Goal: Information Seeking & Learning: Learn about a topic

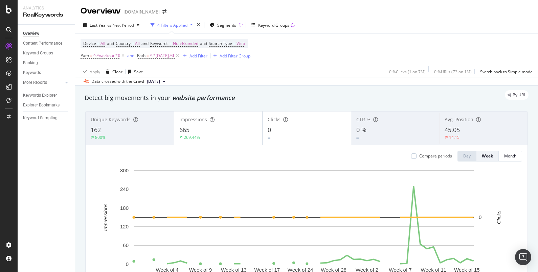
scroll to position [465, 0]
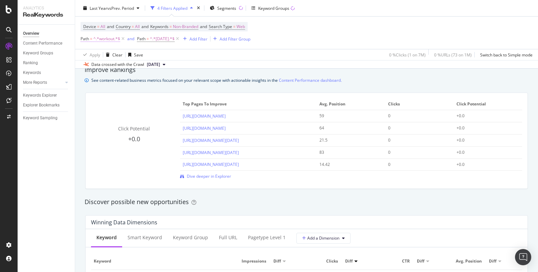
click at [97, 39] on span "^.*workout.*$" at bounding box center [106, 38] width 27 height 9
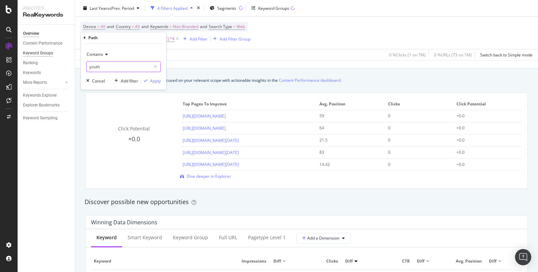
type input "youth"
click at [159, 81] on div "Apply" at bounding box center [155, 81] width 10 height 6
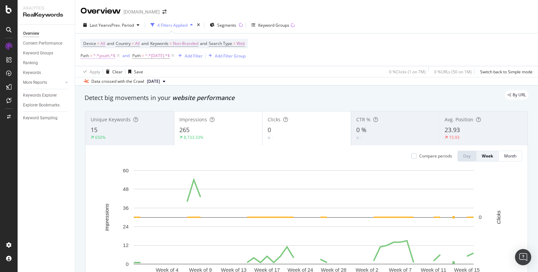
click at [107, 58] on span "^.*youth.*$" at bounding box center [104, 55] width 22 height 9
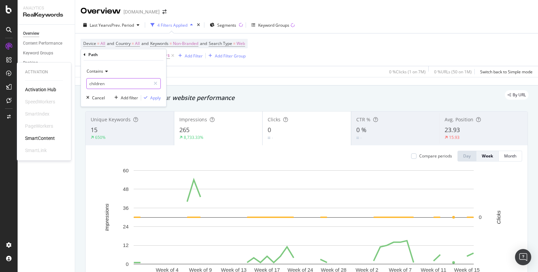
type input "children"
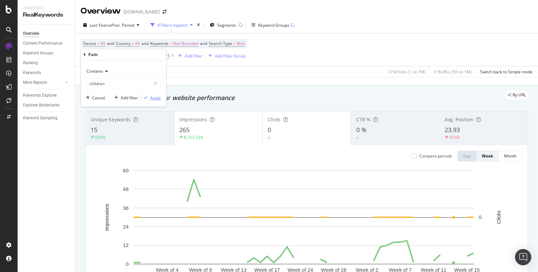
click at [151, 95] on div "Apply" at bounding box center [155, 98] width 10 height 6
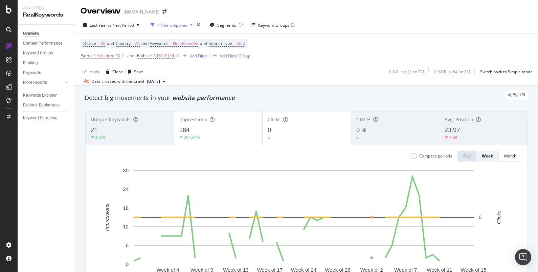
click at [97, 52] on span "^.*children.*$" at bounding box center [106, 55] width 27 height 9
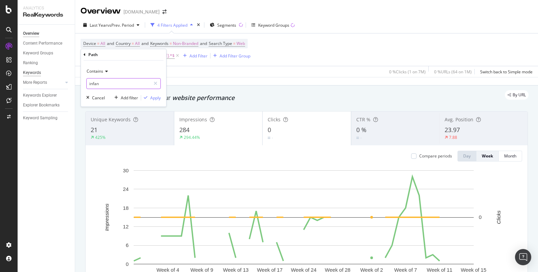
type input "infant"
click at [150, 99] on div "Apply" at bounding box center [155, 98] width 10 height 6
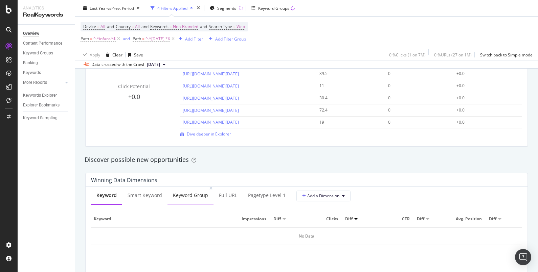
scroll to position [254, 0]
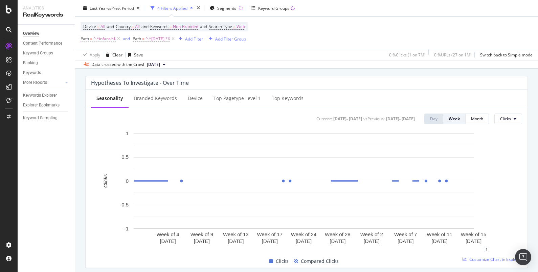
click at [111, 38] on span "^.*infant.*$" at bounding box center [104, 38] width 22 height 9
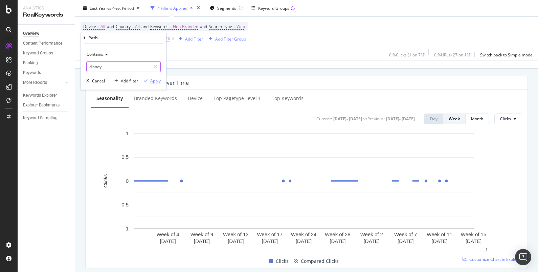
type input "disney"
click at [155, 79] on div "Apply" at bounding box center [155, 81] width 10 height 6
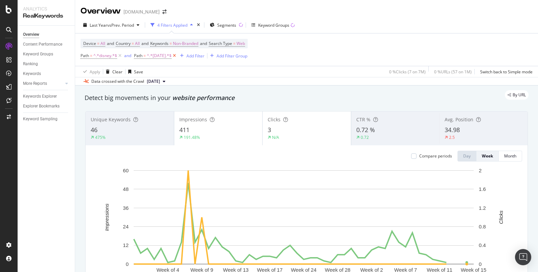
click at [177, 56] on icon at bounding box center [175, 55] width 6 height 7
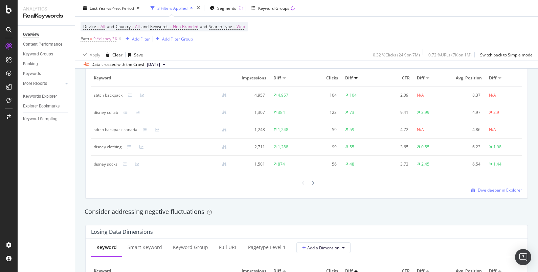
scroll to position [762, 0]
